Goal: Check status: Check status

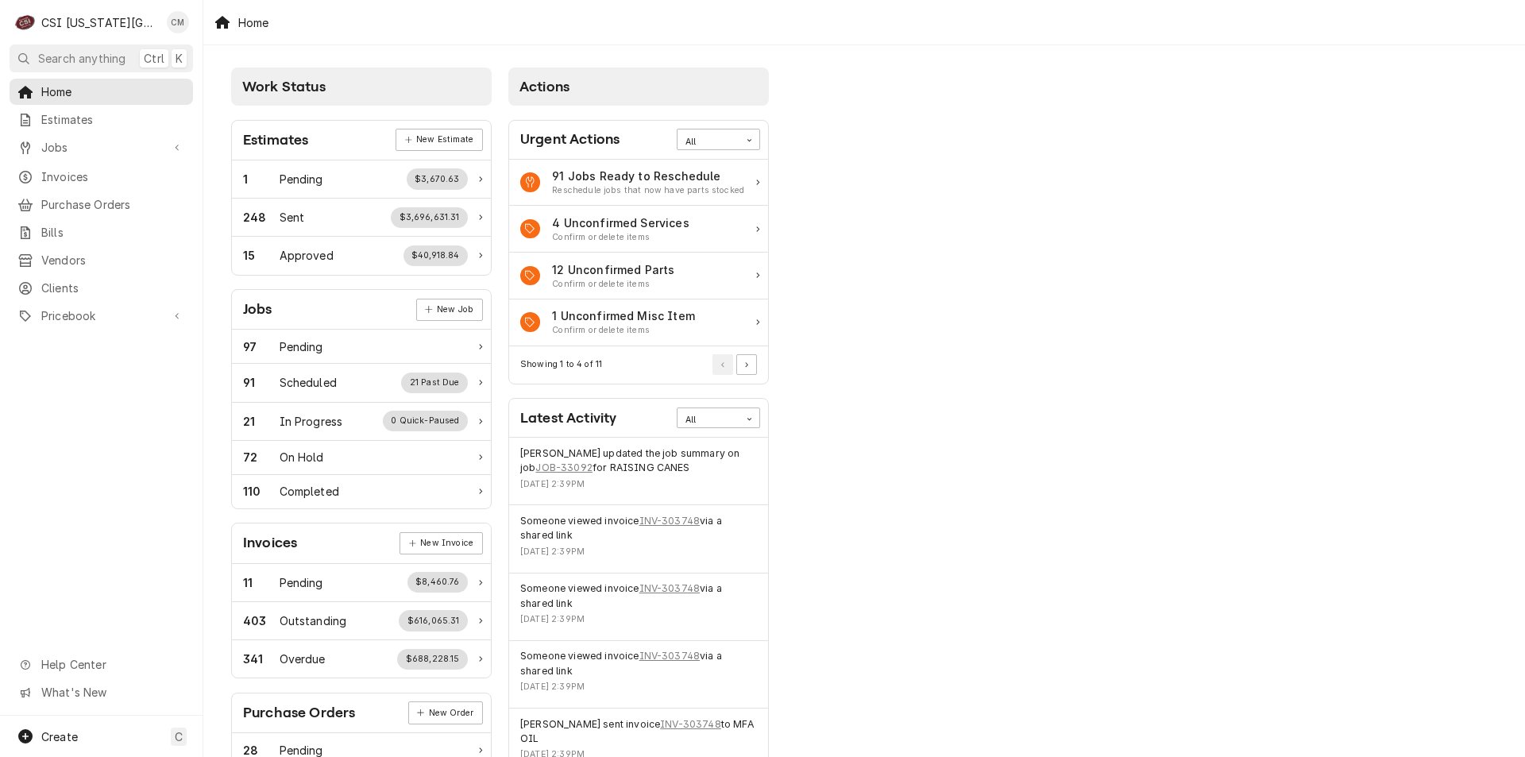
click at [97, 151] on div "Jobs" at bounding box center [101, 147] width 177 height 20
click at [88, 360] on span "Pricebook" at bounding box center [101, 368] width 120 height 17
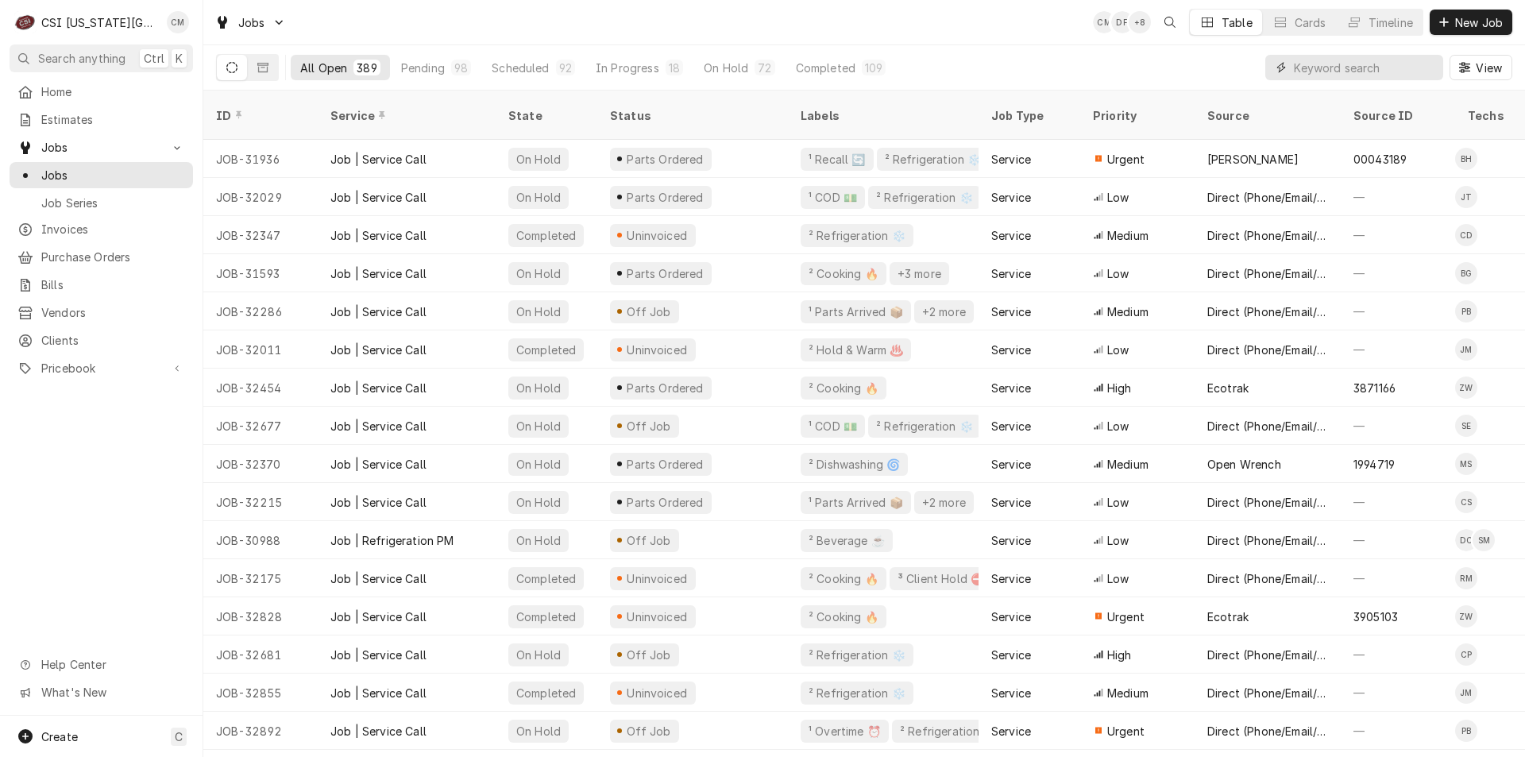
click at [1345, 67] on input "Dynamic Content Wrapper" at bounding box center [1364, 67] width 141 height 25
type input "300430"
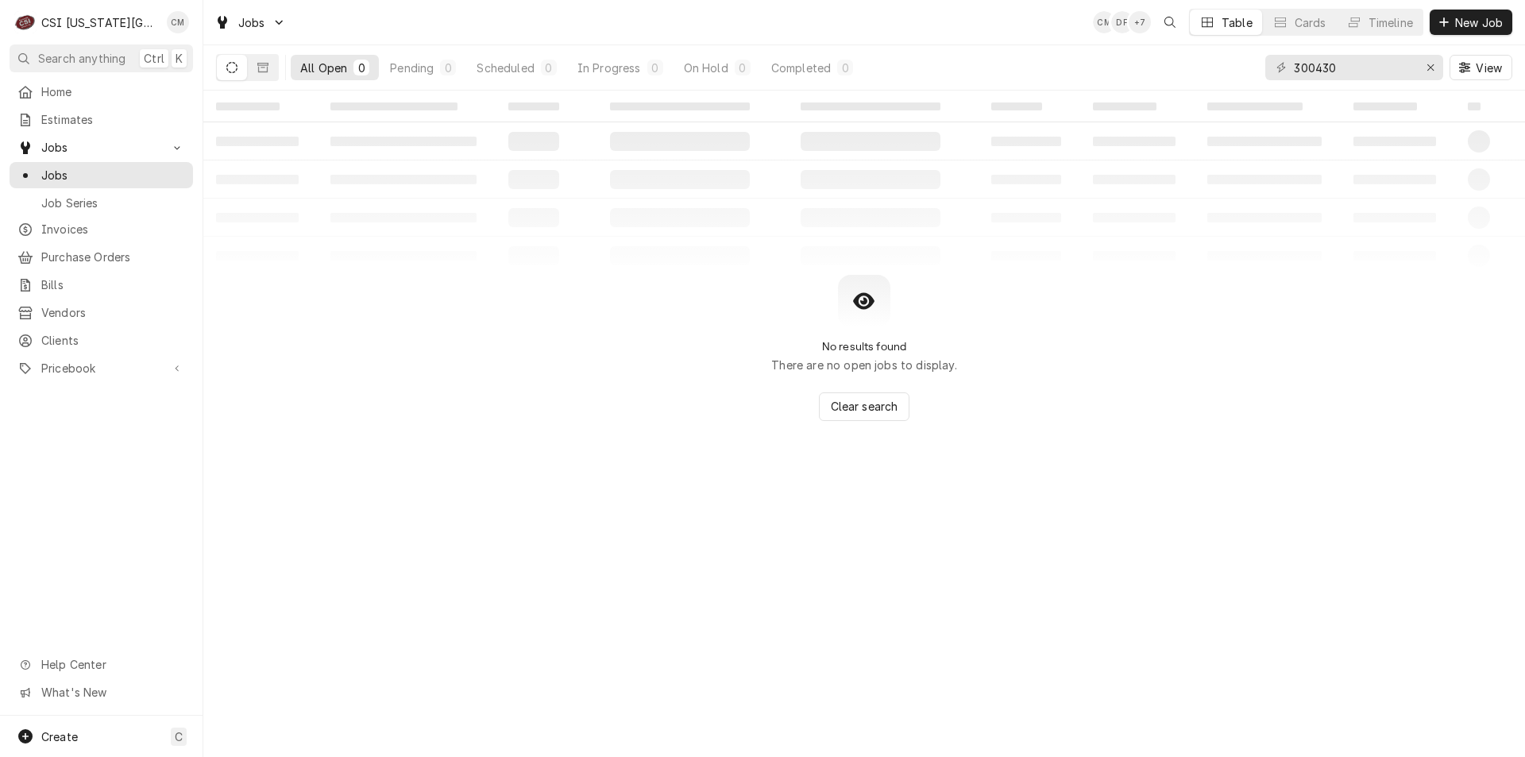
click at [798, 68] on div "Completed" at bounding box center [801, 68] width 60 height 17
click at [265, 62] on icon "Dynamic Content Wrapper" at bounding box center [262, 67] width 11 height 11
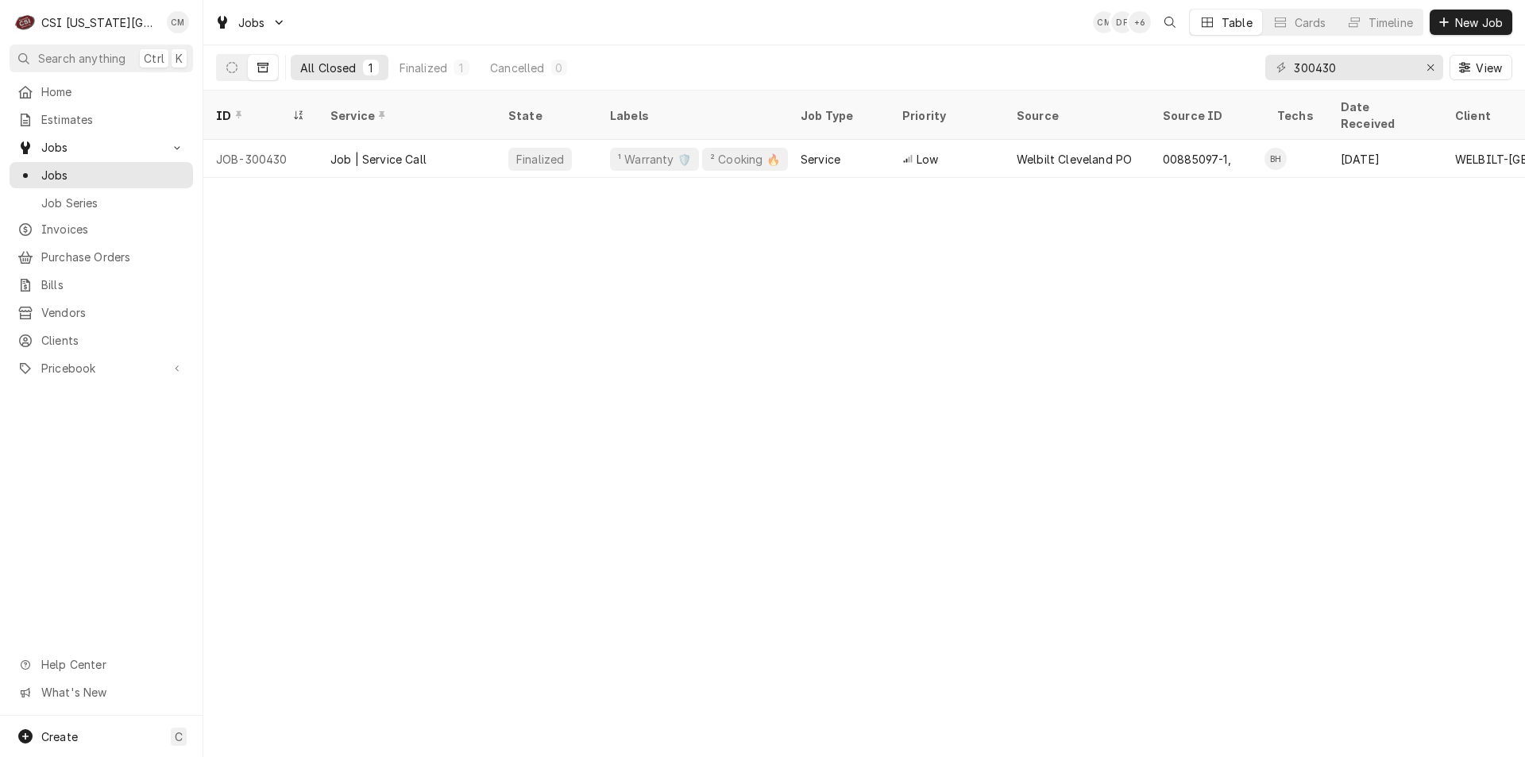
click at [457, 141] on div "Job | Service Call" at bounding box center [407, 159] width 178 height 38
